Goal: Browse casually

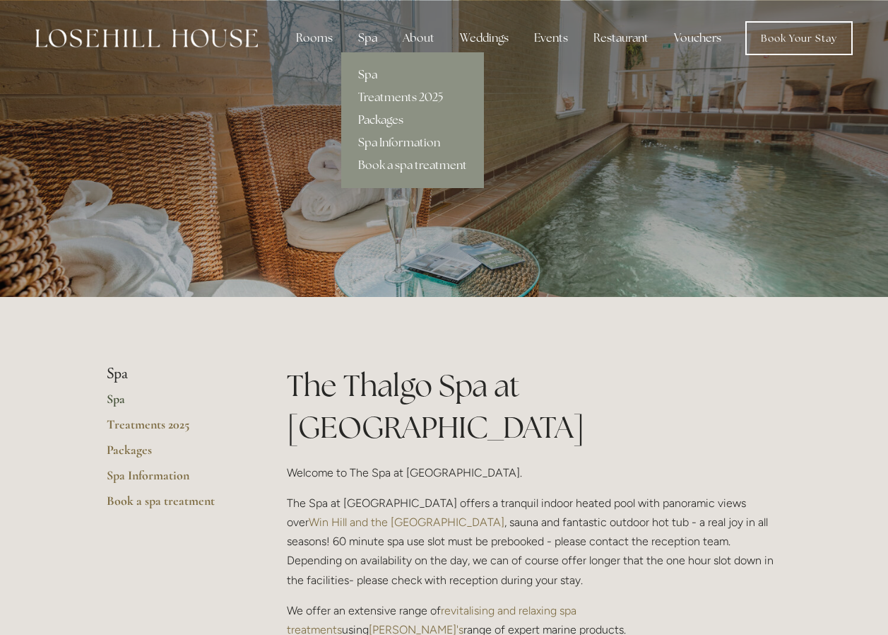
click at [384, 118] on link "Packages" at bounding box center [412, 120] width 143 height 23
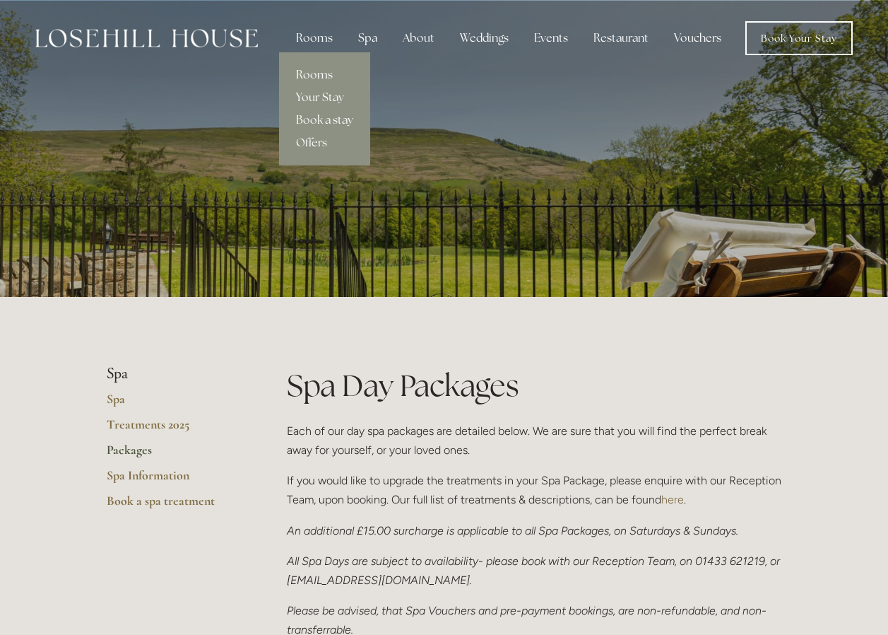
click at [317, 75] on link "Rooms" at bounding box center [324, 75] width 91 height 23
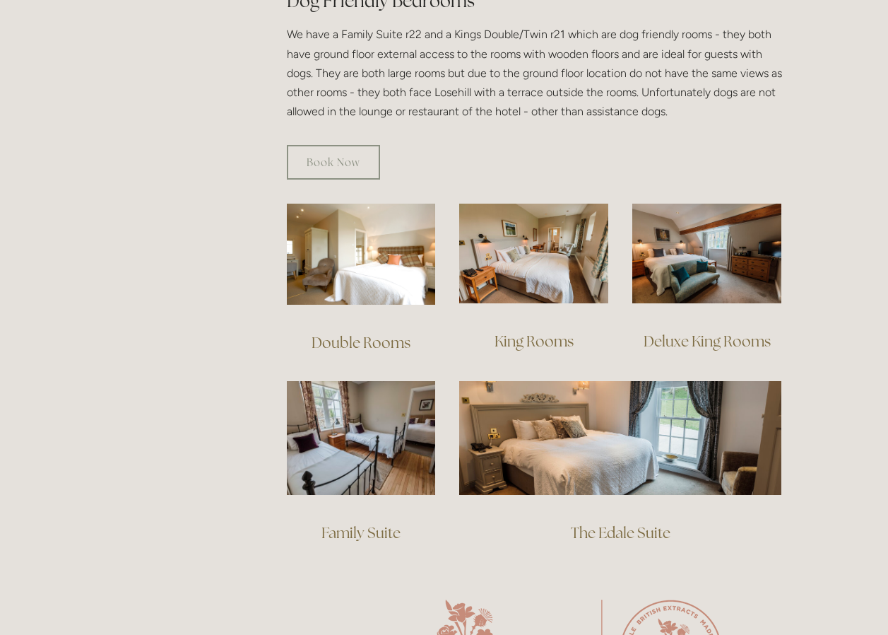
scroll to position [848, 0]
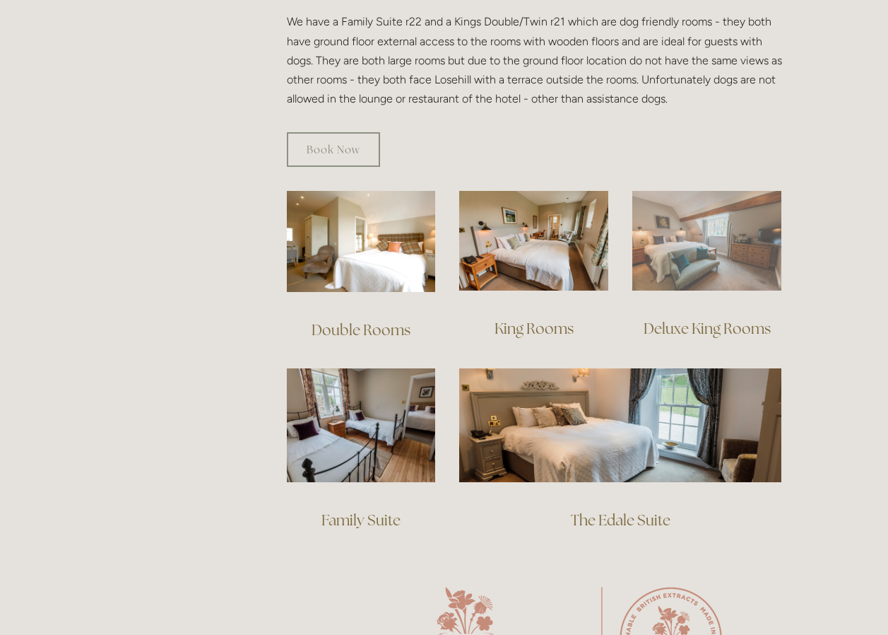
click at [712, 235] on img at bounding box center [706, 241] width 149 height 100
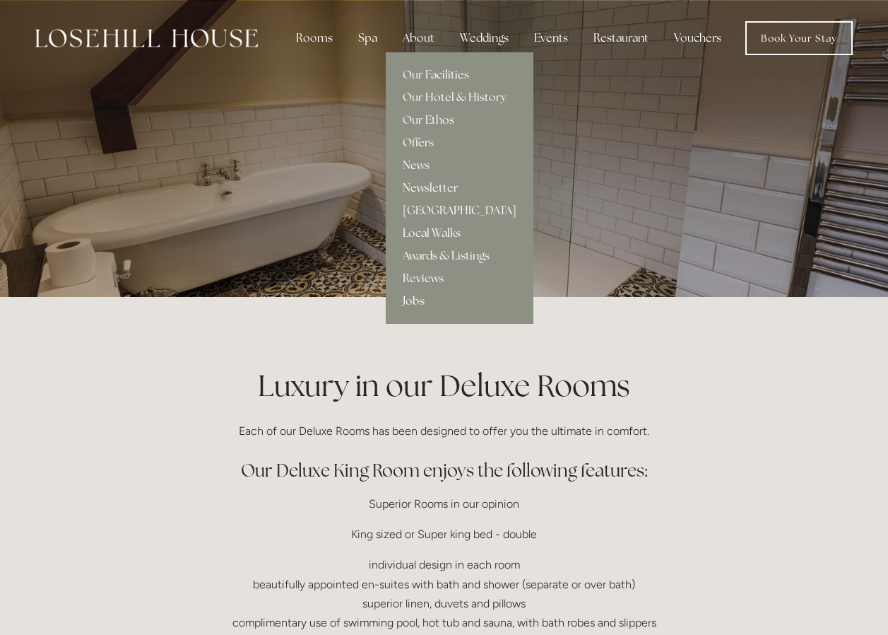
click at [422, 140] on link "Offers" at bounding box center [460, 142] width 148 height 23
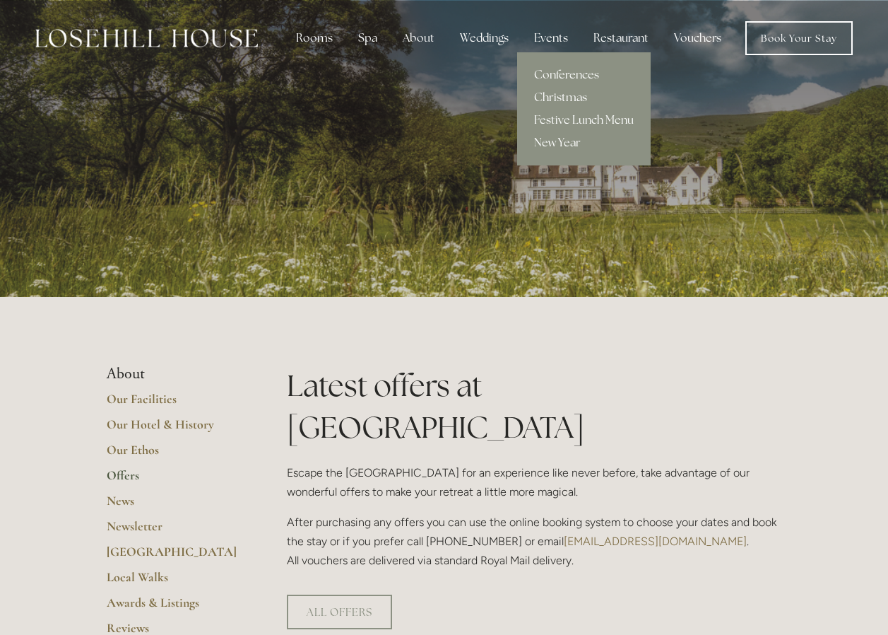
click at [566, 99] on link "Christmas" at bounding box center [584, 97] width 134 height 23
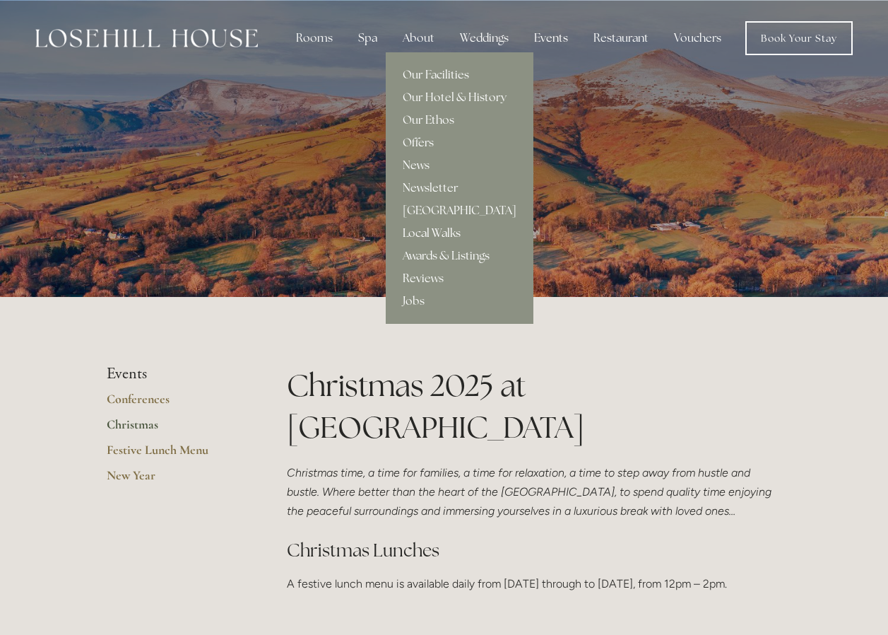
click at [434, 230] on link "Local Walks" at bounding box center [460, 233] width 148 height 23
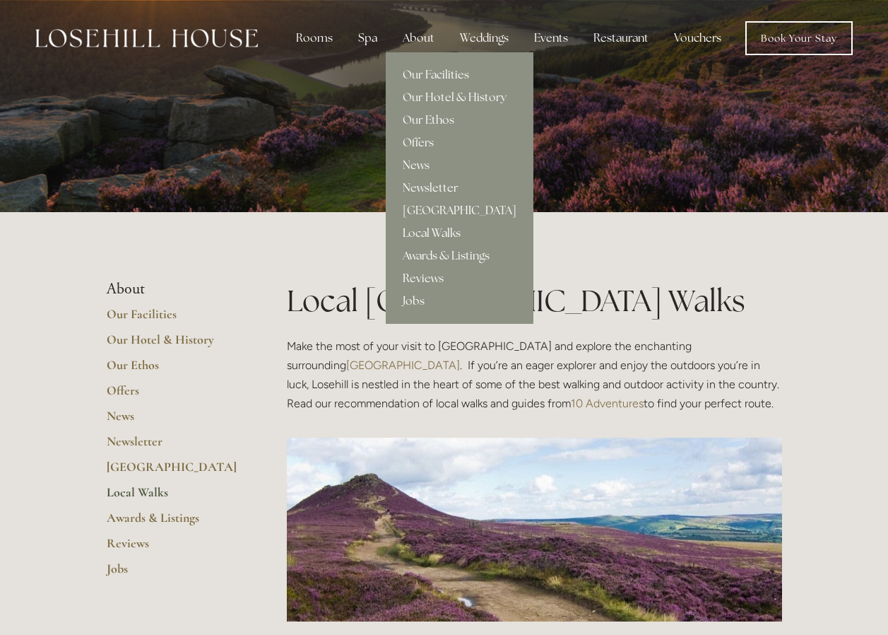
click at [418, 298] on link "Jobs" at bounding box center [460, 301] width 148 height 23
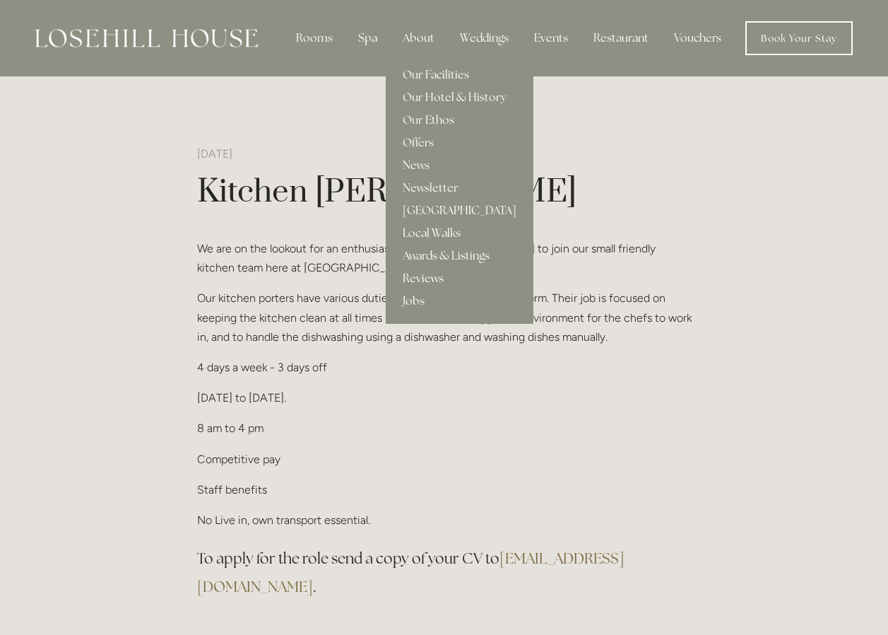
click at [443, 278] on link "Reviews" at bounding box center [460, 278] width 148 height 23
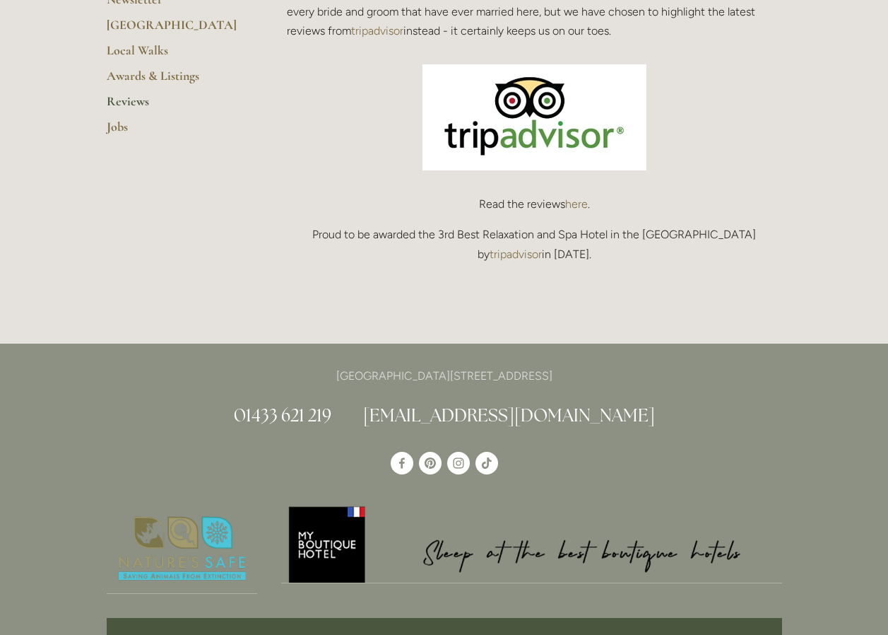
scroll to position [565, 0]
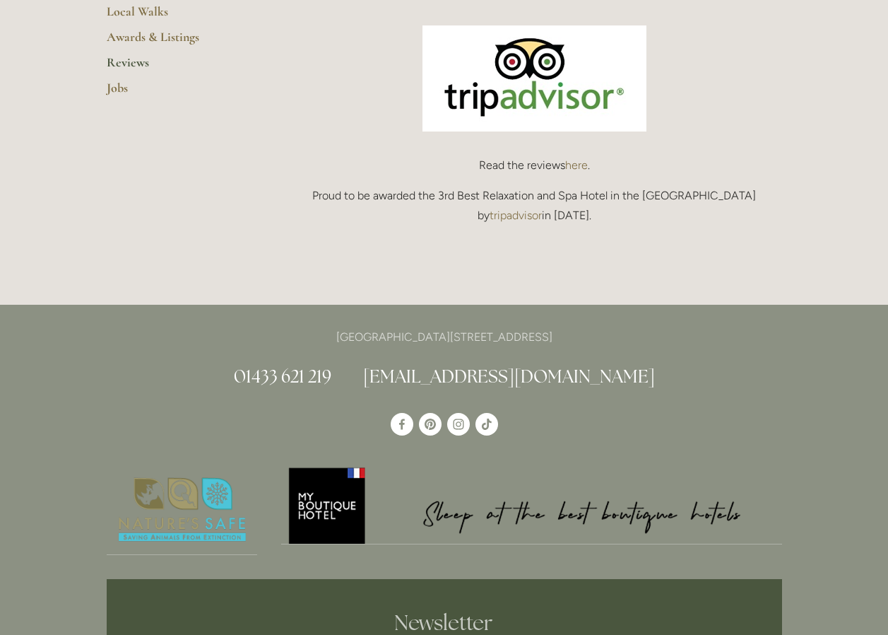
click at [573, 170] on link "here" at bounding box center [576, 164] width 23 height 13
